Goal: Check status: Check status

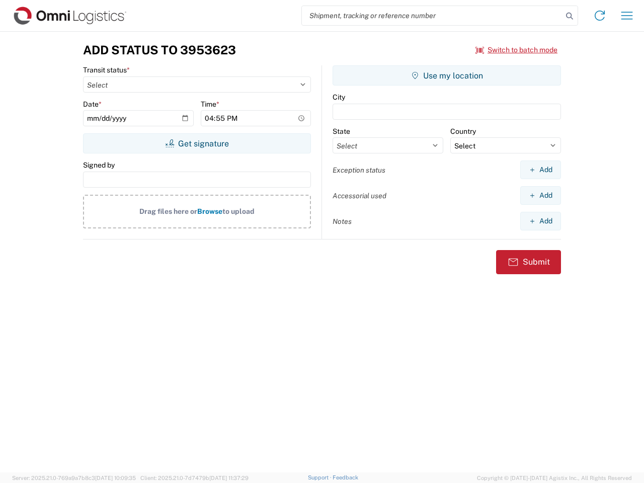
click at [432, 16] on input "search" at bounding box center [432, 15] width 261 height 19
click at [570, 16] on icon at bounding box center [570, 16] width 14 height 14
click at [600, 16] on icon at bounding box center [600, 16] width 16 height 16
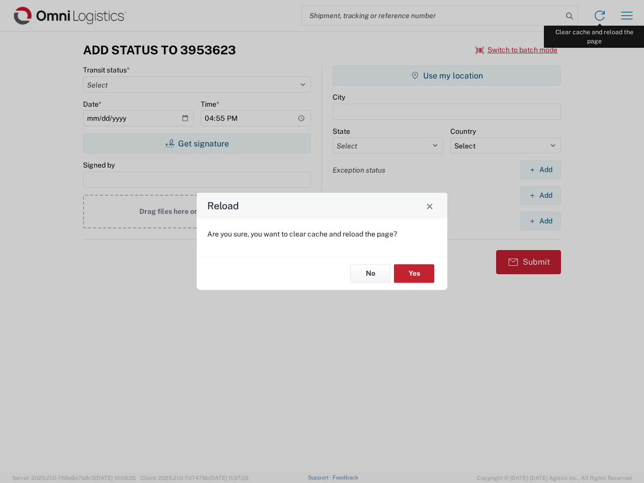
click at [627, 16] on div "Reload Are you sure, you want to clear cache and reload the page? No Yes" at bounding box center [322, 241] width 644 height 483
click at [517, 50] on div "Reload Are you sure, you want to clear cache and reload the page? No Yes" at bounding box center [322, 241] width 644 height 483
click at [197, 143] on div "Reload Are you sure, you want to clear cache and reload the page? No Yes" at bounding box center [322, 241] width 644 height 483
click at [447, 76] on div "Reload Are you sure, you want to clear cache and reload the page? No Yes" at bounding box center [322, 241] width 644 height 483
click at [541, 170] on div "Reload Are you sure, you want to clear cache and reload the page? No Yes" at bounding box center [322, 241] width 644 height 483
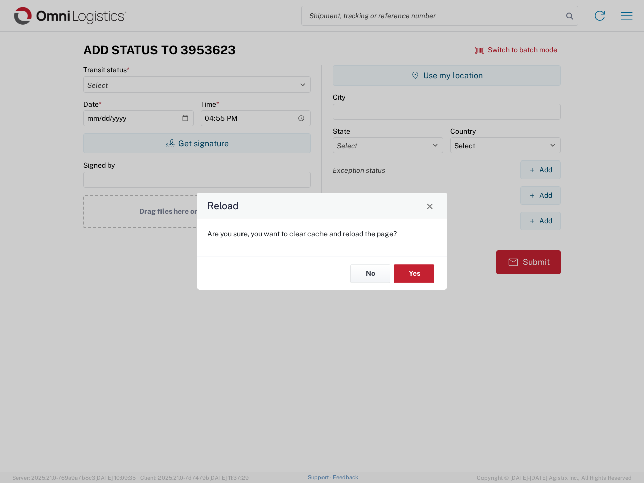
click at [541, 195] on div "Reload Are you sure, you want to clear cache and reload the page? No Yes" at bounding box center [322, 241] width 644 height 483
click at [541, 221] on div "Reload Are you sure, you want to clear cache and reload the page? No Yes" at bounding box center [322, 241] width 644 height 483
